Goal: Check status: Check status

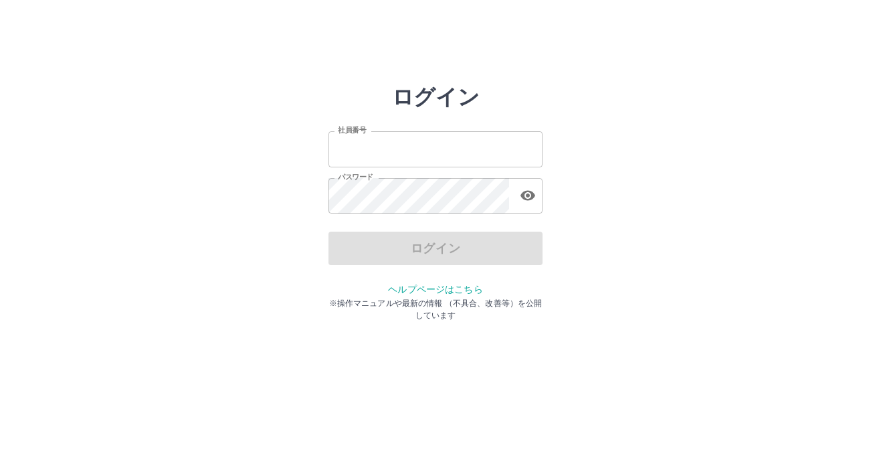
type input "*******"
click at [382, 246] on div "ログイン" at bounding box center [436, 248] width 214 height 33
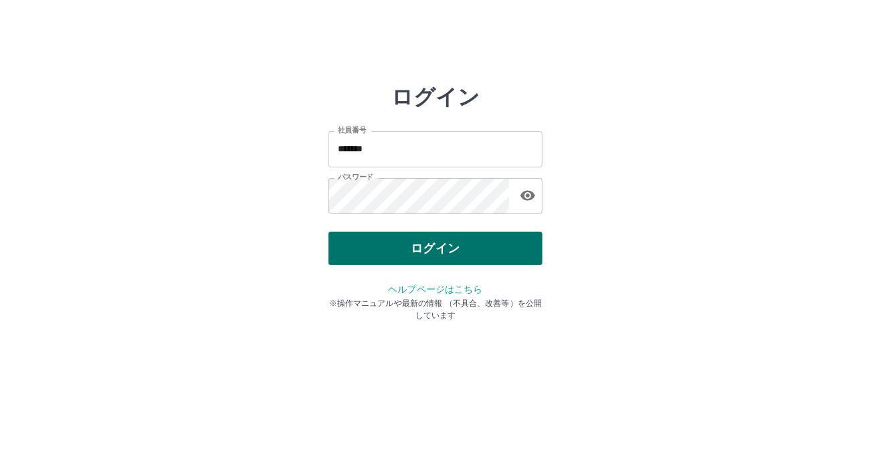
click at [382, 246] on button "ログイン" at bounding box center [436, 248] width 214 height 33
